Goal: Entertainment & Leisure: Consume media (video, audio)

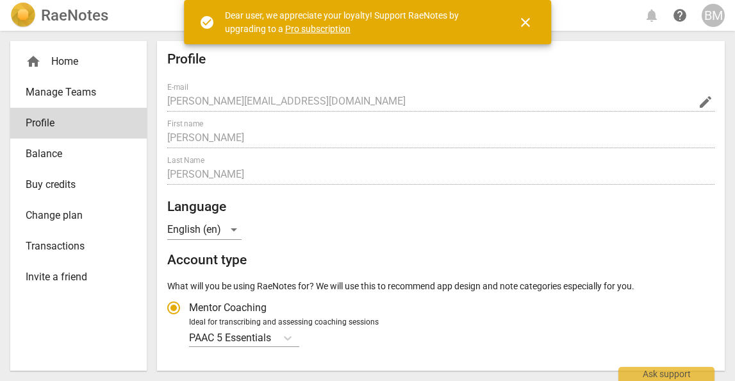
radio input "false"
click at [719, 14] on div "BM" at bounding box center [713, 15] width 23 height 23
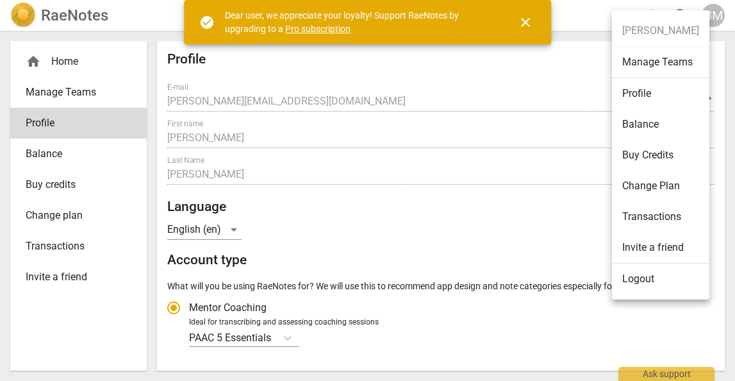
click at [669, 275] on li "Logout" at bounding box center [660, 278] width 97 height 31
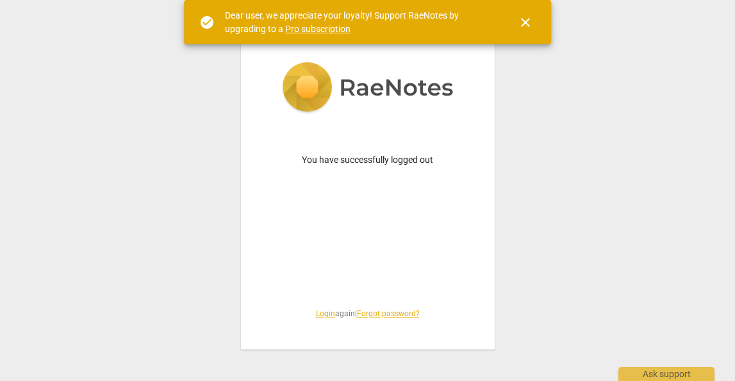
click at [528, 19] on span "close" at bounding box center [525, 22] width 15 height 15
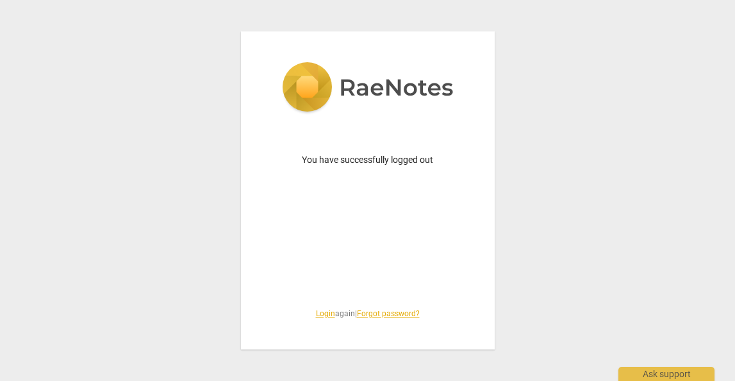
click at [320, 313] on link "Login" at bounding box center [325, 313] width 19 height 9
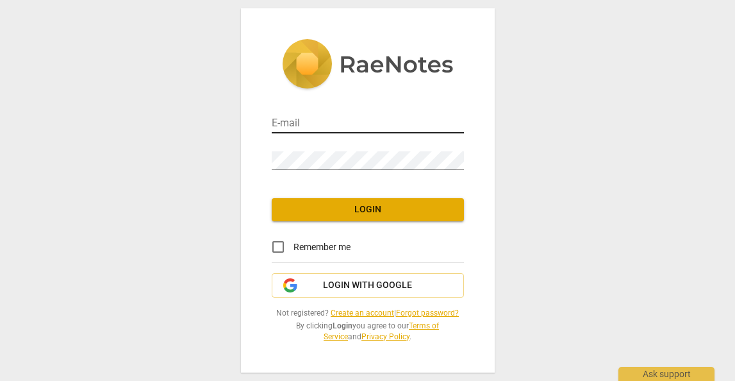
click at [330, 123] on input "email" at bounding box center [368, 124] width 192 height 19
click at [617, 169] on div "E-mail Password Login Remember me Login with Google Not registered? Create an a…" at bounding box center [367, 190] width 735 height 381
click at [442, 288] on span "Login with Google" at bounding box center [368, 285] width 170 height 13
click at [300, 121] on input "email" at bounding box center [368, 124] width 192 height 19
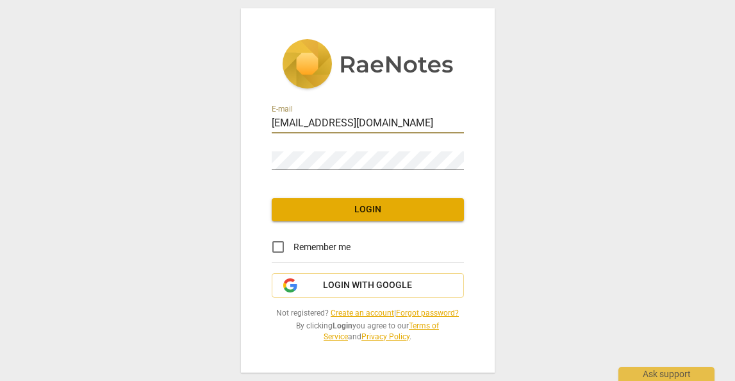
click at [324, 122] on input "[EMAIL_ADDRESS][DOMAIN_NAME]" at bounding box center [368, 124] width 192 height 19
type input "[EMAIL_ADDRESS][DOMAIN_NAME]"
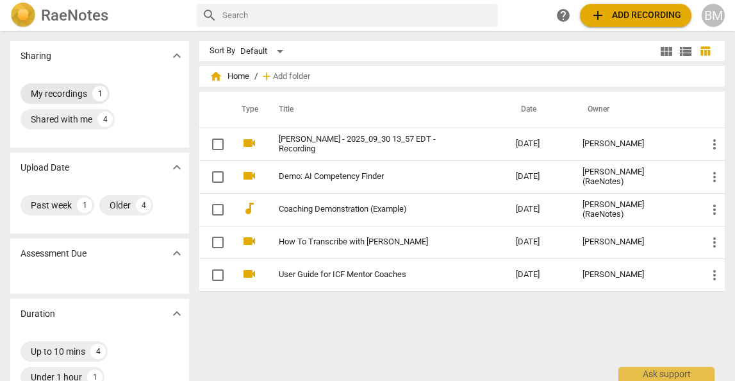
click at [102, 96] on div "1" at bounding box center [99, 93] width 15 height 15
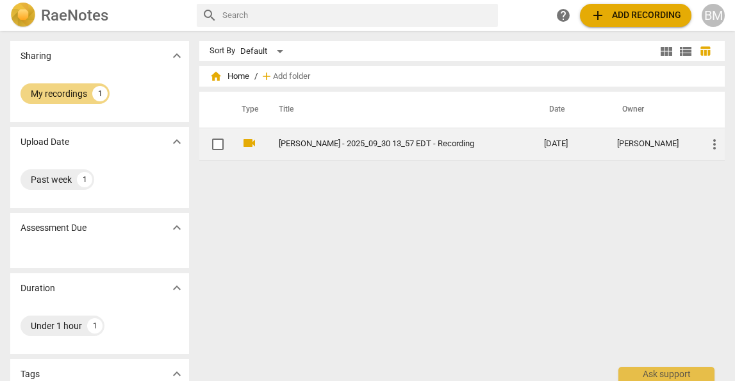
click at [285, 134] on td "[PERSON_NAME] - 2025_09_30 13_57 EDT - Recording" at bounding box center [398, 144] width 270 height 33
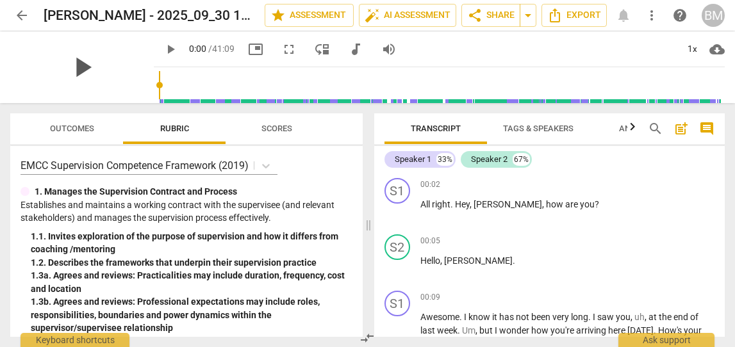
click at [71, 67] on span "play_arrow" at bounding box center [81, 67] width 33 height 33
click at [248, 47] on span "picture_in_picture" at bounding box center [255, 49] width 15 height 15
click at [248, 51] on span "picture_in_picture" at bounding box center [255, 49] width 15 height 15
click at [281, 53] on span "fullscreen" at bounding box center [288, 49] width 15 height 15
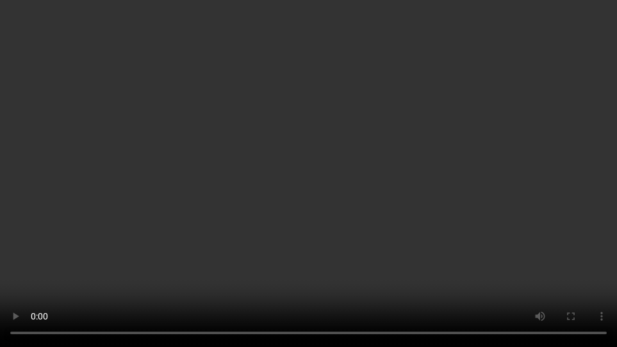
type input "12"
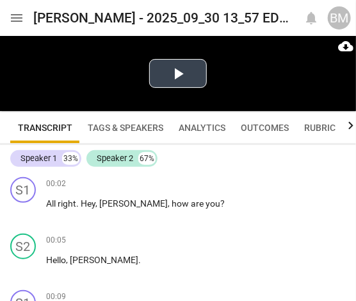
click at [189, 76] on button "Play Video" at bounding box center [178, 73] width 58 height 29
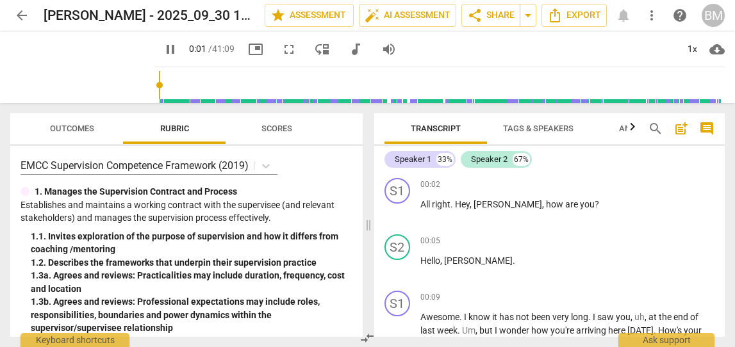
click at [163, 47] on span "pause" at bounding box center [170, 49] width 15 height 15
click at [694, 45] on div "1x" at bounding box center [692, 49] width 24 height 21
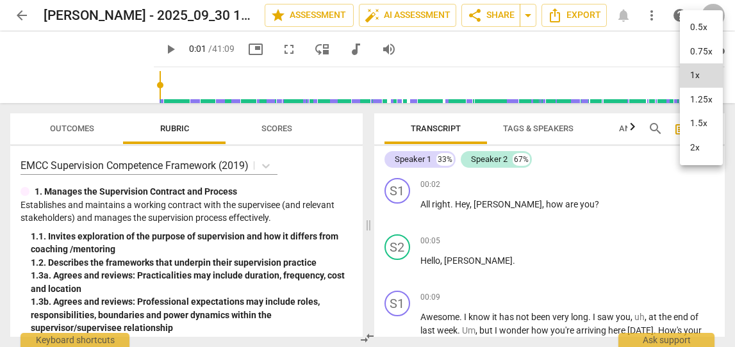
click at [701, 122] on li "1.5x" at bounding box center [701, 124] width 43 height 24
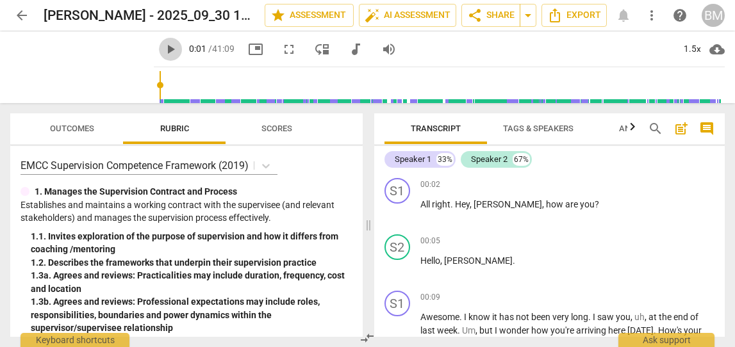
click at [163, 48] on span "play_arrow" at bounding box center [170, 49] width 15 height 15
click at [203, 84] on input "range" at bounding box center [442, 85] width 566 height 41
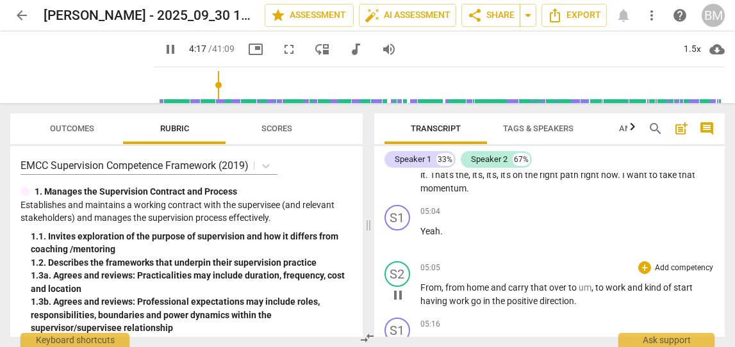
scroll to position [951, 0]
click at [479, 292] on span "home" at bounding box center [479, 286] width 24 height 10
click at [401, 286] on div "S2" at bounding box center [398, 273] width 26 height 26
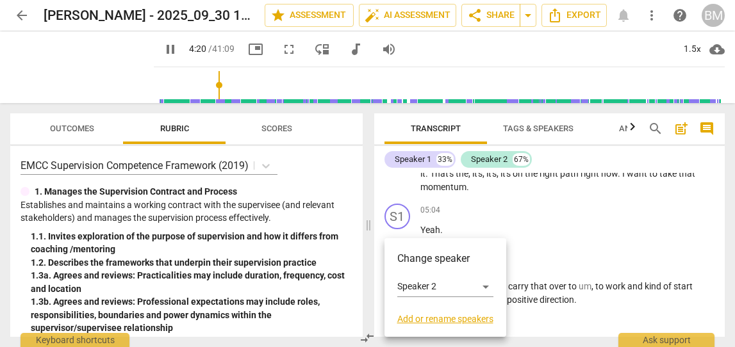
click at [537, 240] on div at bounding box center [367, 173] width 735 height 347
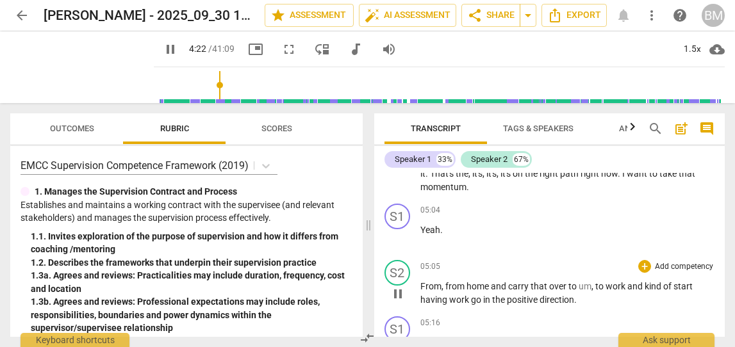
click at [579, 292] on span "um" at bounding box center [585, 286] width 13 height 10
click at [398, 302] on span "pause" at bounding box center [397, 294] width 15 height 15
click at [699, 51] on div "1.5x" at bounding box center [692, 49] width 24 height 21
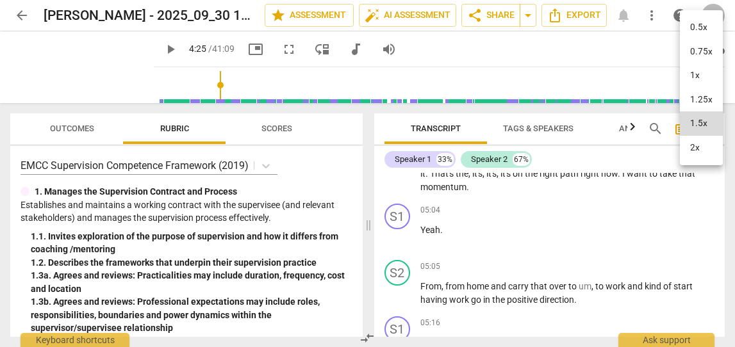
click at [698, 97] on li "1.25x" at bounding box center [701, 100] width 43 height 24
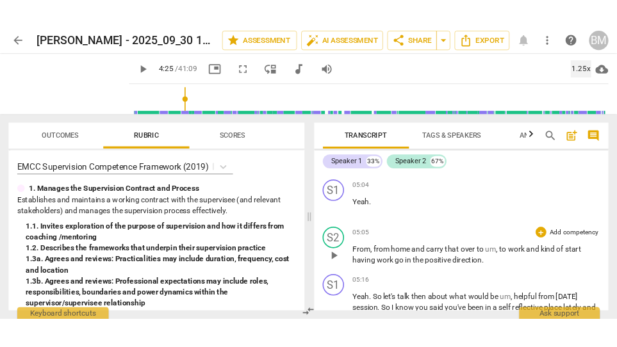
scroll to position [974, 0]
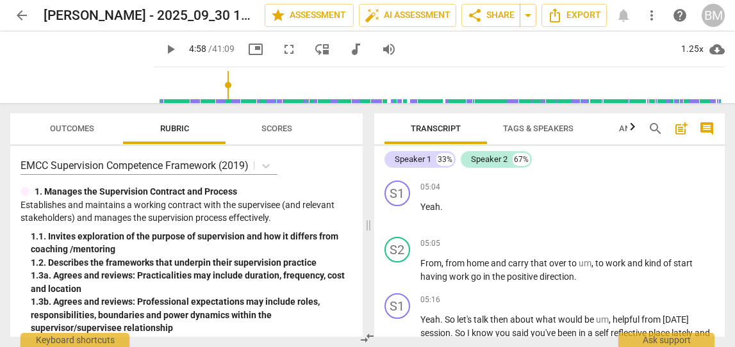
click at [213, 83] on input "range" at bounding box center [442, 85] width 566 height 41
click at [163, 50] on span "play_arrow" at bounding box center [170, 49] width 15 height 15
click at [281, 49] on span "fullscreen" at bounding box center [288, 49] width 15 height 15
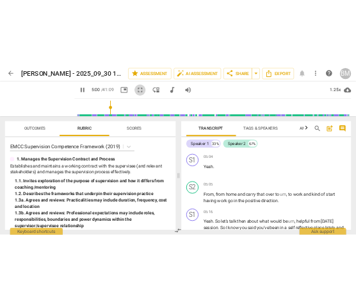
scroll to position [1145, 0]
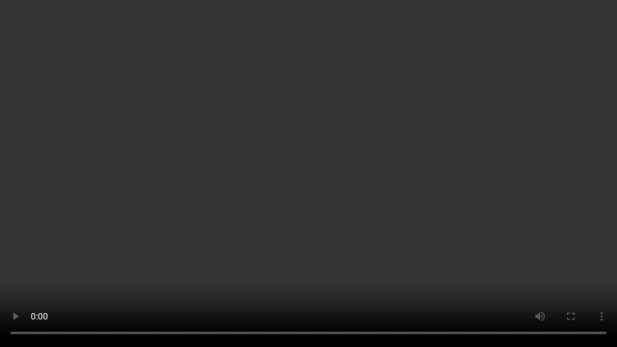
type input "315"
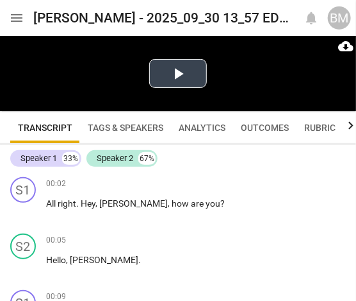
click at [181, 77] on button "Play Video" at bounding box center [178, 73] width 58 height 29
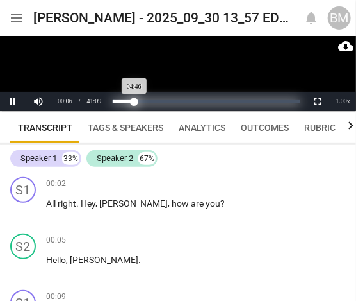
drag, startPoint x: 115, startPoint y: 102, endPoint x: 135, endPoint y: 101, distance: 19.9
click at [135, 101] on div "Progress : 11.60%" at bounding box center [124, 101] width 22 height 3
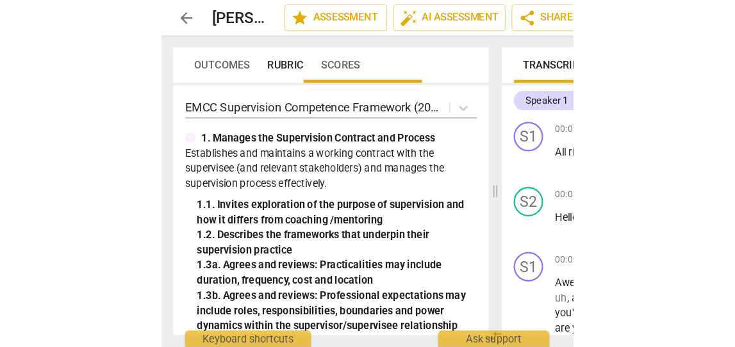
scroll to position [0, 0]
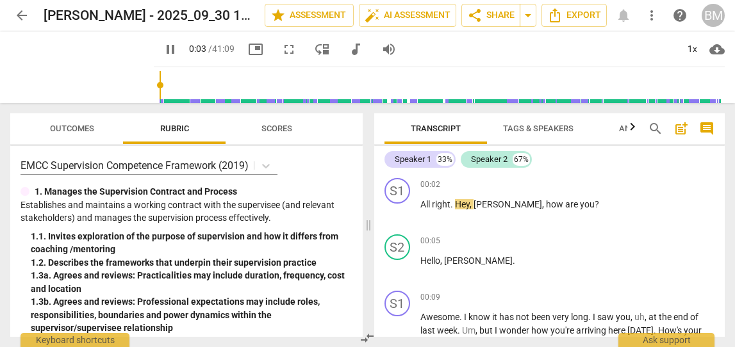
click at [163, 47] on span "pause" at bounding box center [170, 49] width 15 height 15
click at [700, 48] on div "1x" at bounding box center [692, 49] width 24 height 21
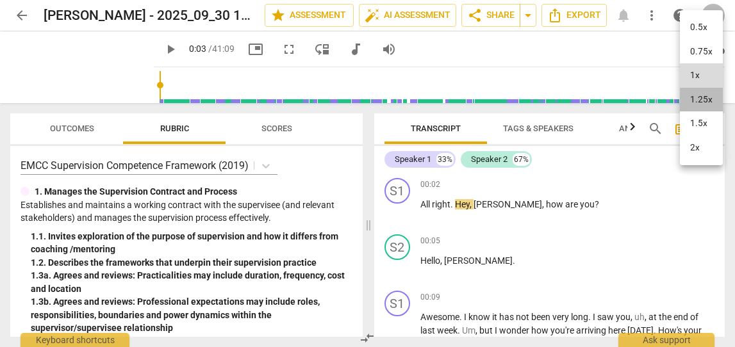
click at [701, 93] on li "1.25x" at bounding box center [701, 100] width 43 height 24
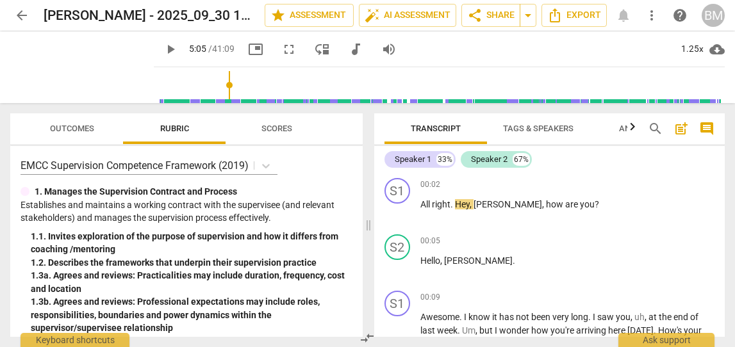
drag, startPoint x: 147, startPoint y: 86, endPoint x: 215, endPoint y: 86, distance: 67.9
click at [215, 86] on input "range" at bounding box center [442, 85] width 566 height 41
click at [163, 50] on span "play_arrow" at bounding box center [170, 49] width 15 height 15
click at [163, 51] on span "pause" at bounding box center [170, 49] width 15 height 15
click at [163, 49] on span "play_arrow" at bounding box center [170, 49] width 15 height 15
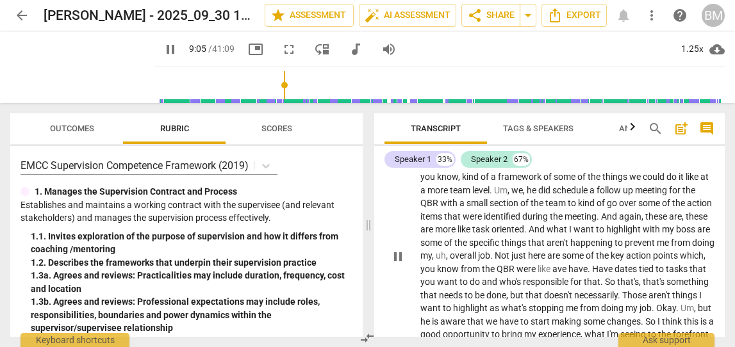
scroll to position [2016, 0]
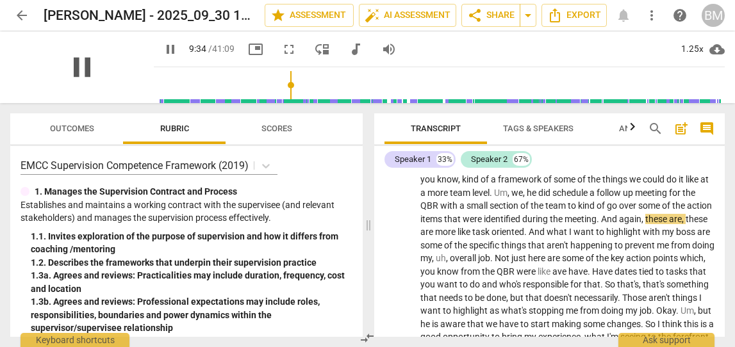
click at [79, 68] on span "pause" at bounding box center [81, 67] width 33 height 33
click at [79, 68] on span "play_arrow" at bounding box center [81, 67] width 33 height 33
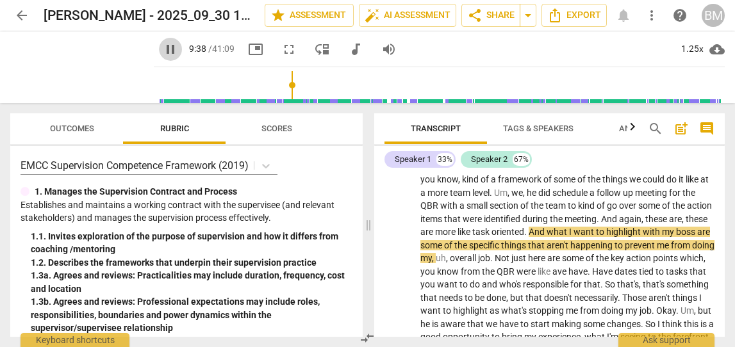
click at [163, 49] on span "pause" at bounding box center [170, 49] width 15 height 15
click at [163, 47] on span "play_arrow" at bounding box center [170, 49] width 15 height 15
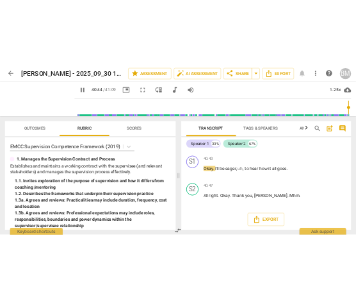
scroll to position [8965, 0]
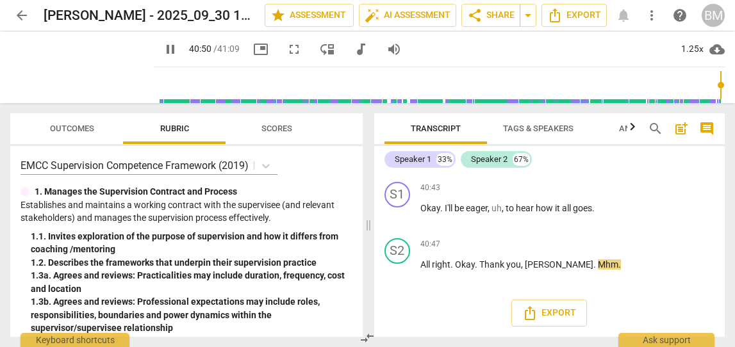
click at [163, 47] on span "pause" at bounding box center [170, 49] width 15 height 15
type input "2451"
